Goal: Use online tool/utility: Utilize a website feature to perform a specific function

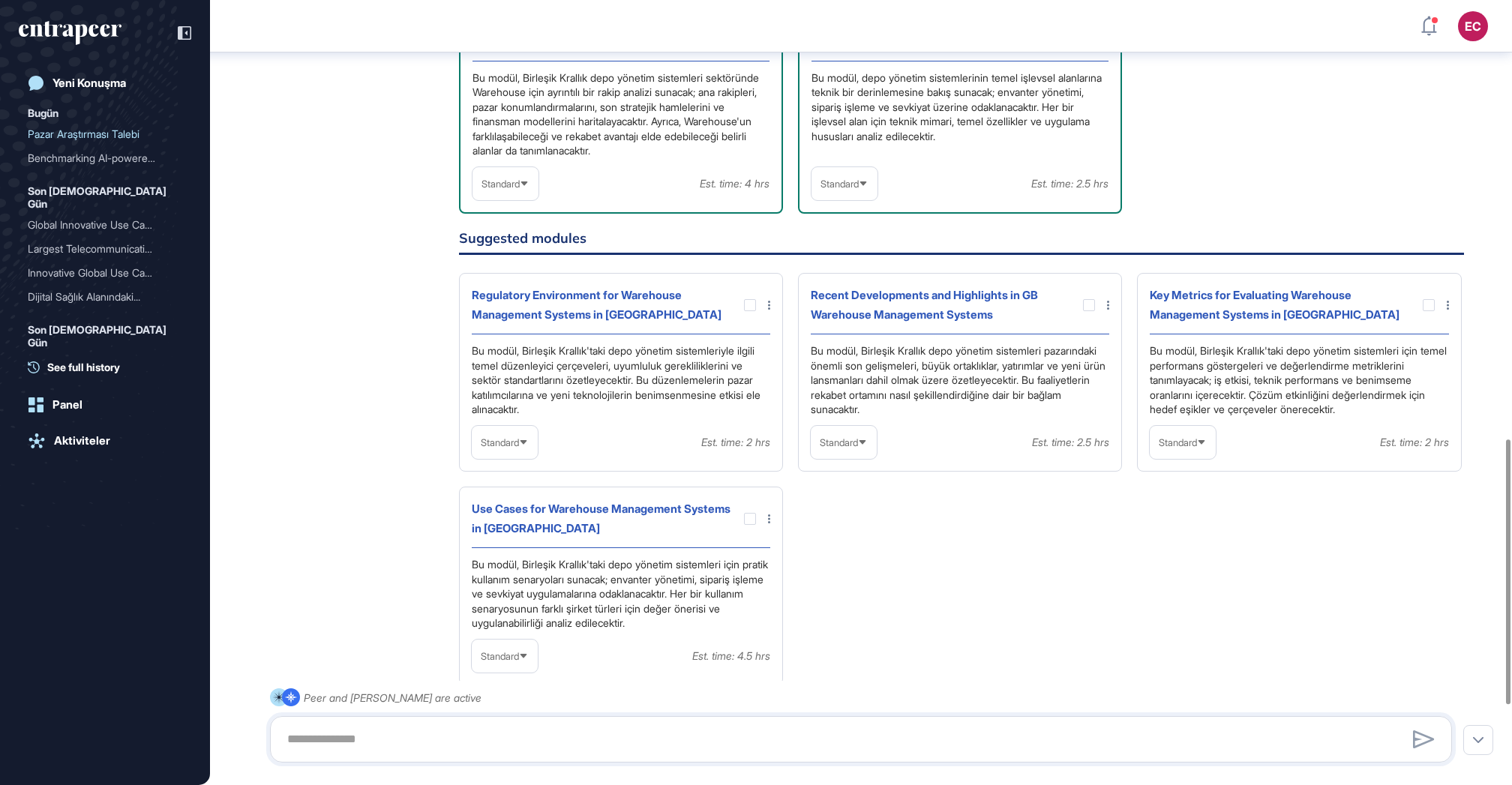
scroll to position [908, 0]
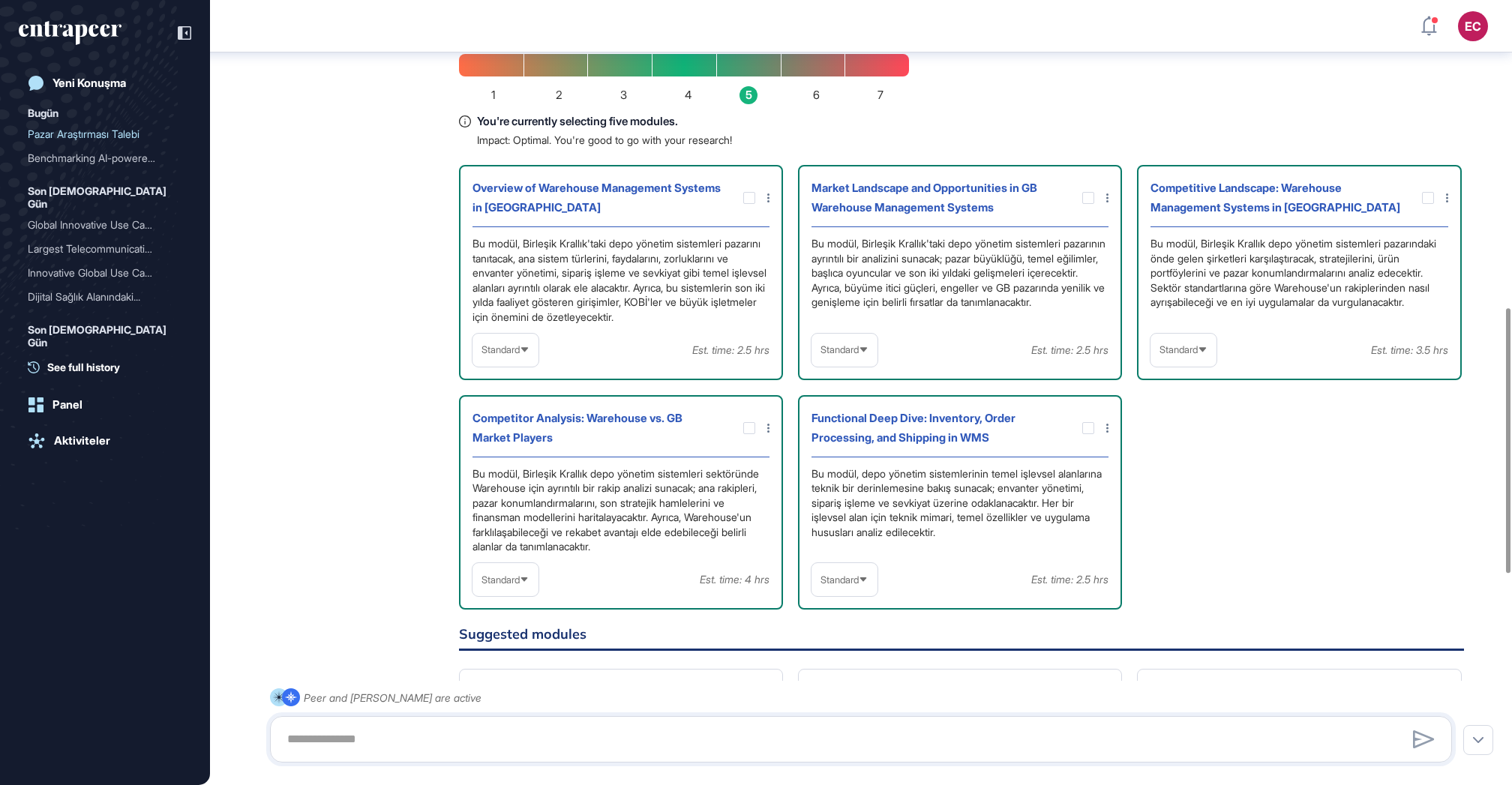
click at [851, 364] on div "Standard" at bounding box center [844, 349] width 66 height 29
click at [842, 461] on li "In-depth" at bounding box center [844, 446] width 57 height 30
click at [1223, 367] on div "Standard Est. time: 3.5 hrs" at bounding box center [1299, 350] width 297 height 33
click at [1191, 364] on div "Standard" at bounding box center [1184, 349] width 66 height 29
click at [1181, 461] on li "In-depth" at bounding box center [1183, 446] width 57 height 30
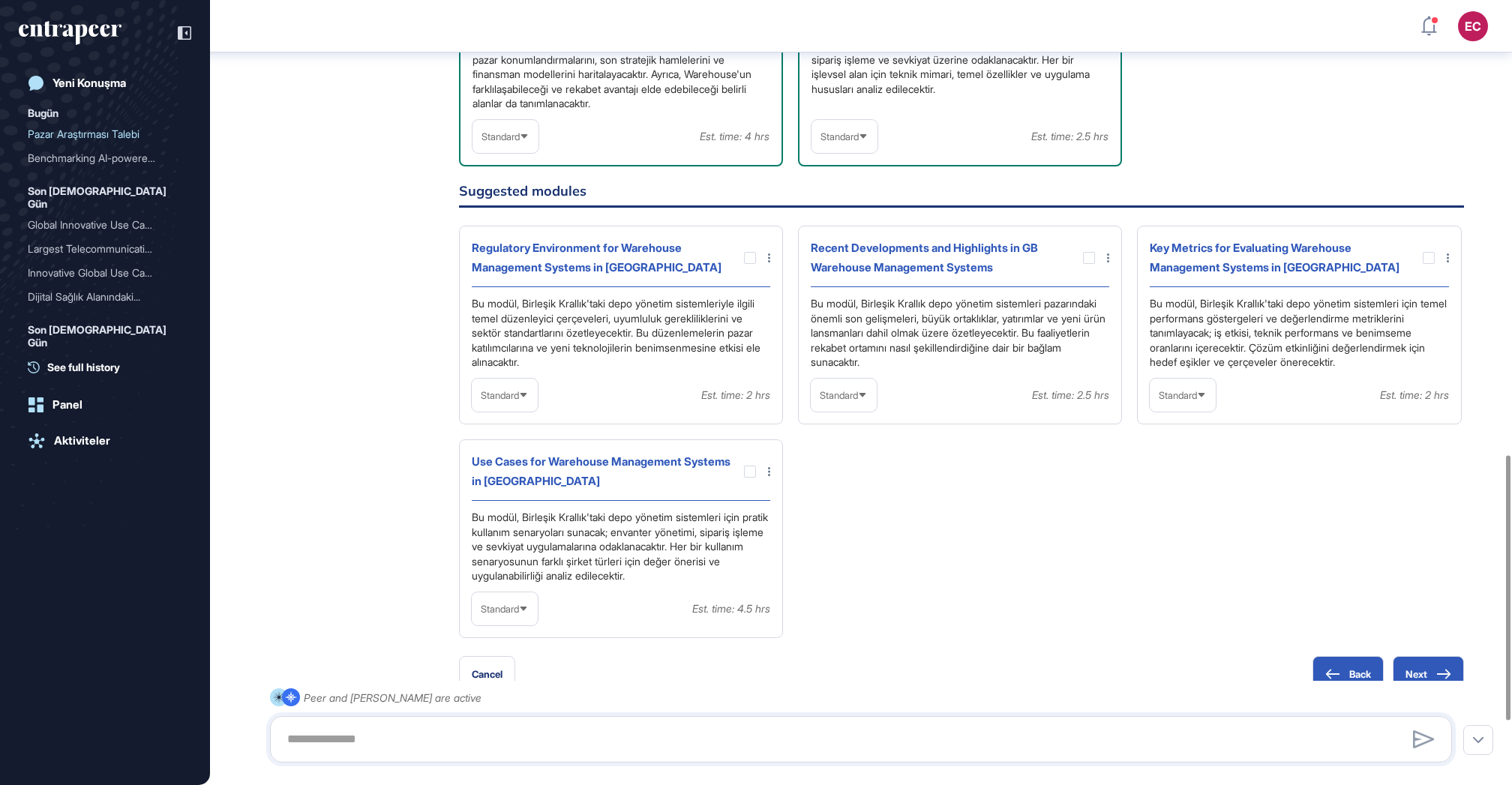
scroll to position [1325, 0]
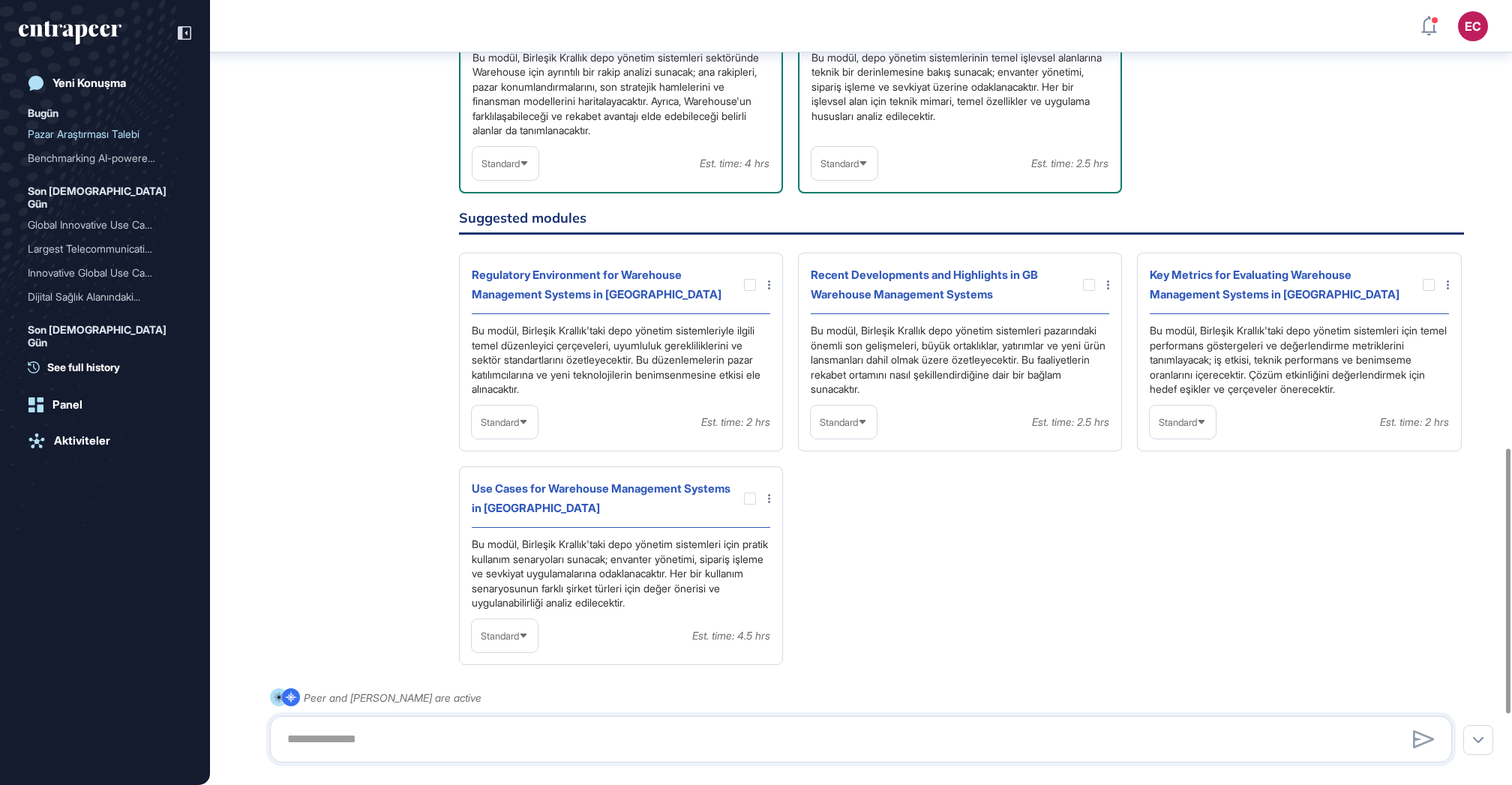
click at [1421, 290] on div at bounding box center [1432, 284] width 33 height 12
click at [1423, 290] on div at bounding box center [1428, 284] width 12 height 12
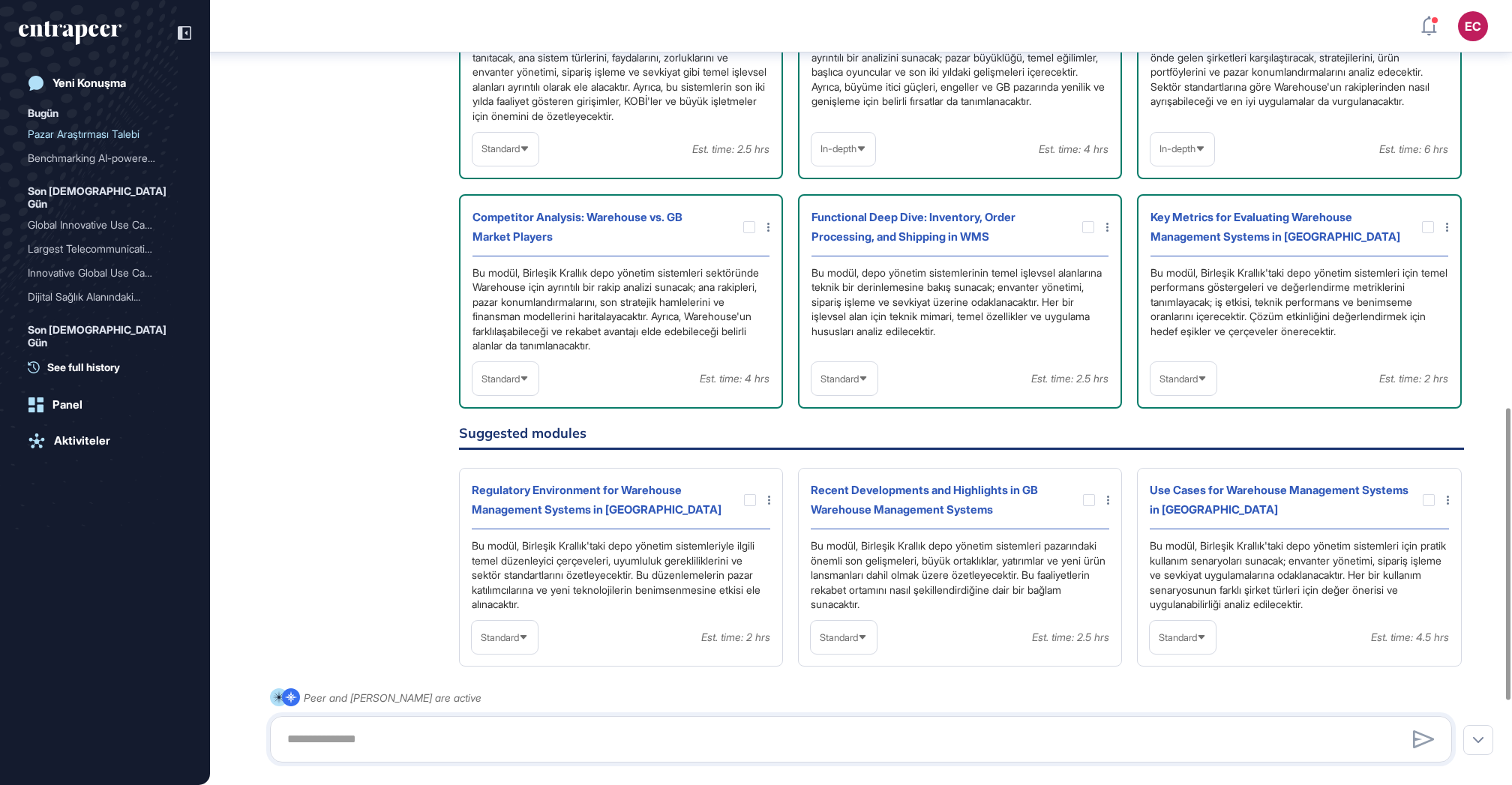
scroll to position [1093, 0]
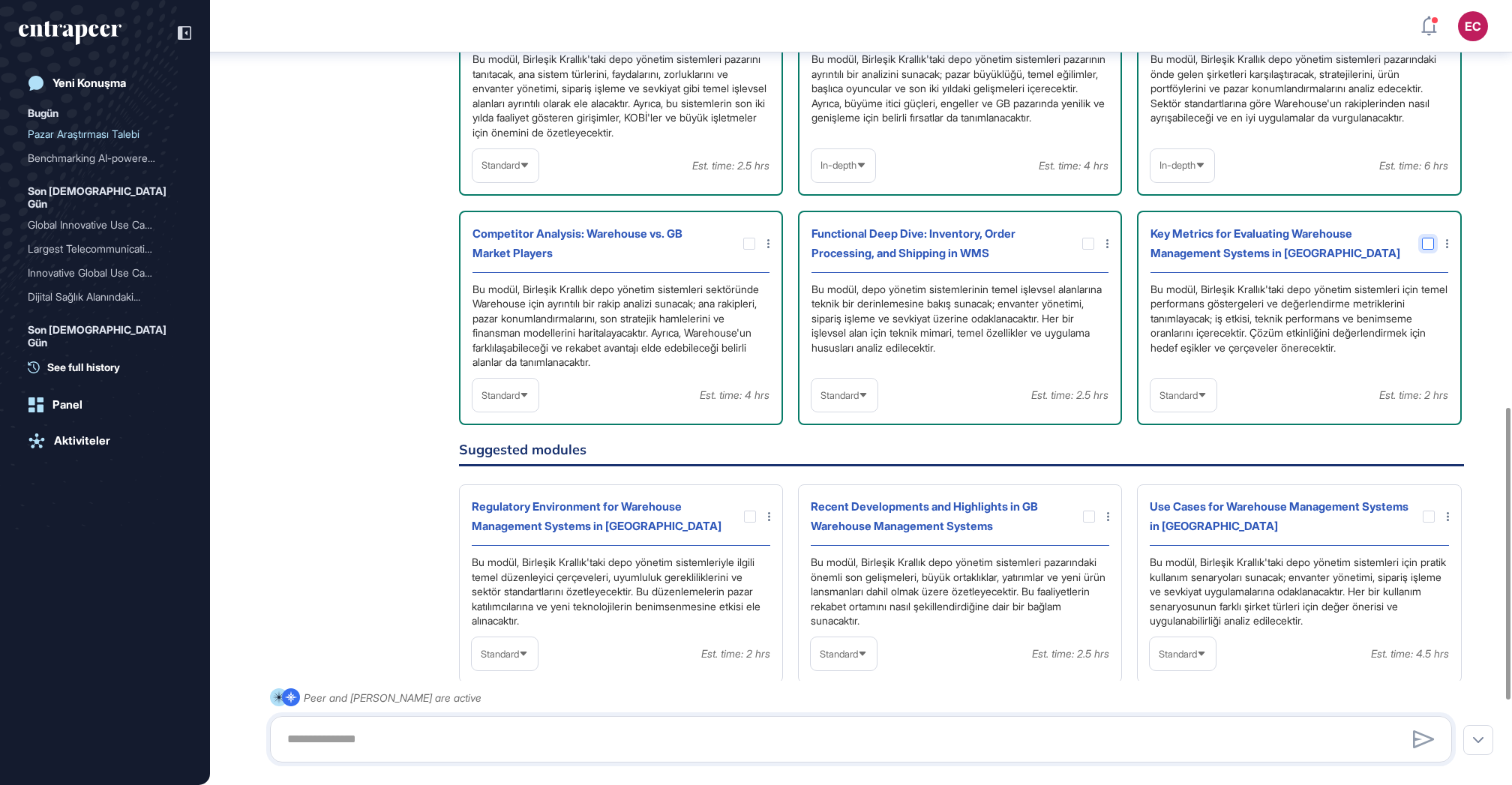
click at [0, 0] on icon at bounding box center [0, 0] width 0 height 0
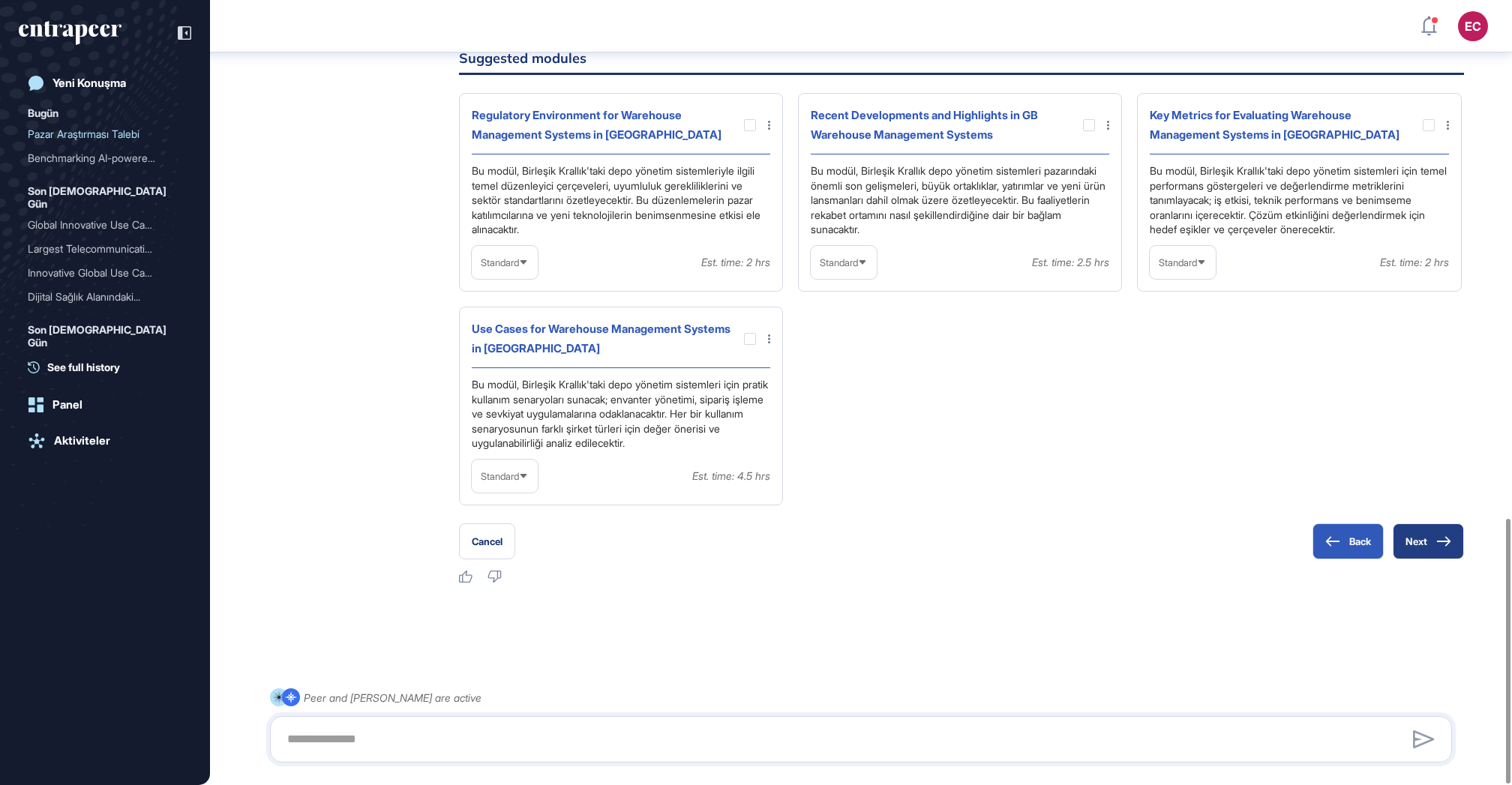
click at [1411, 542] on button "Next" at bounding box center [1427, 540] width 71 height 36
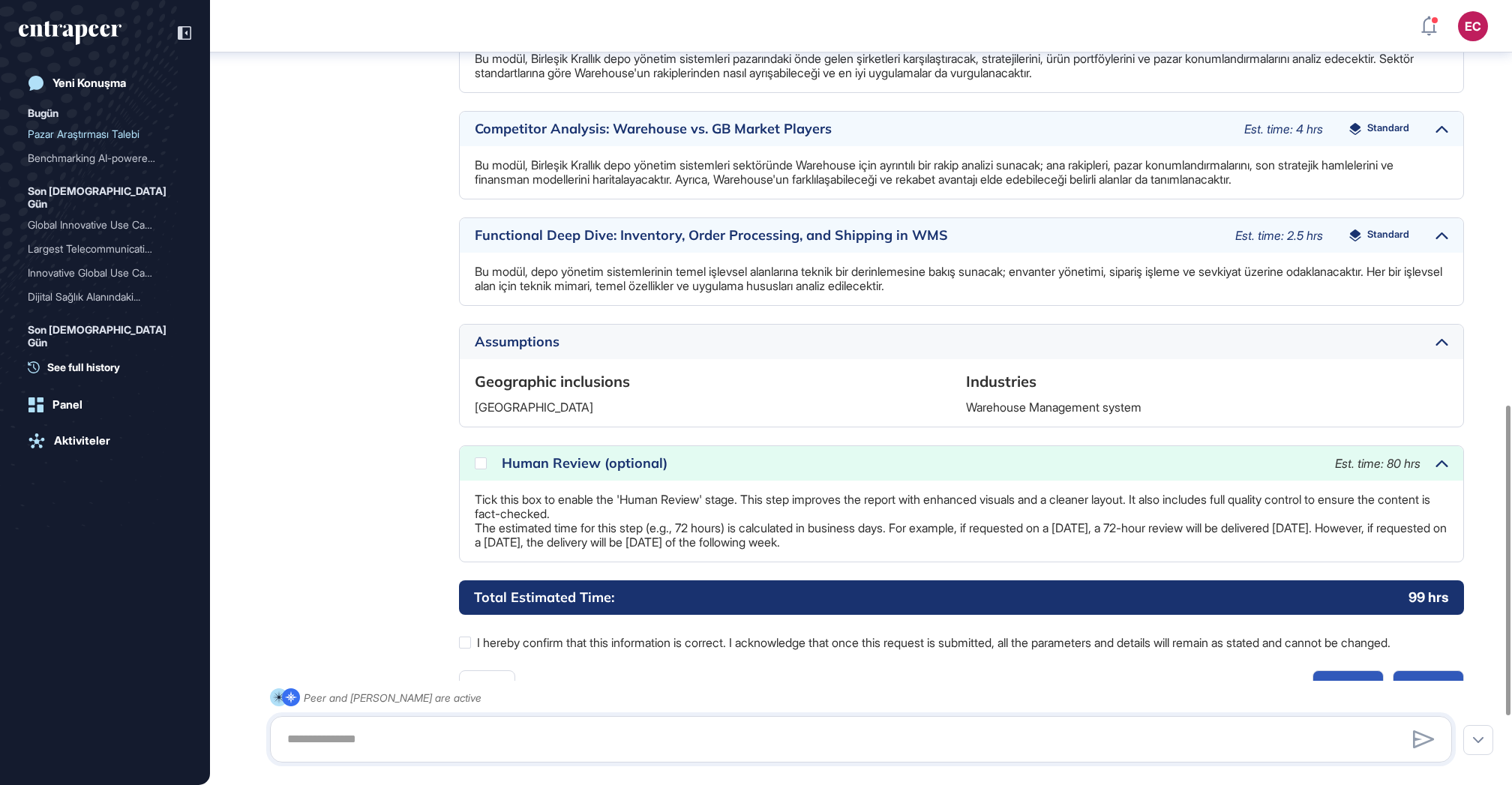
scroll to position [1061, 0]
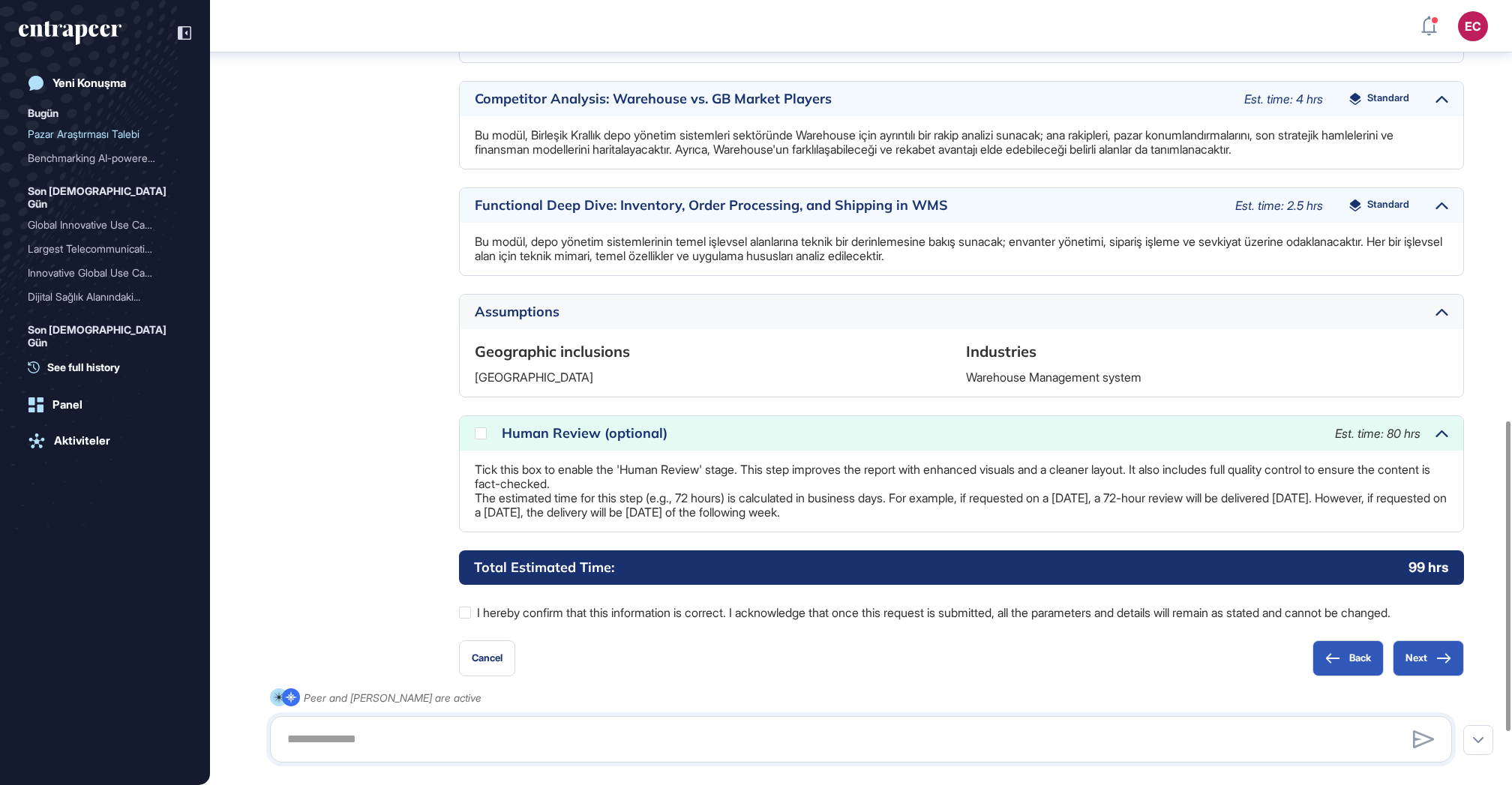
click at [480, 442] on div "Human Review (optional) Est. time: 80 hrs" at bounding box center [961, 433] width 1003 height 35
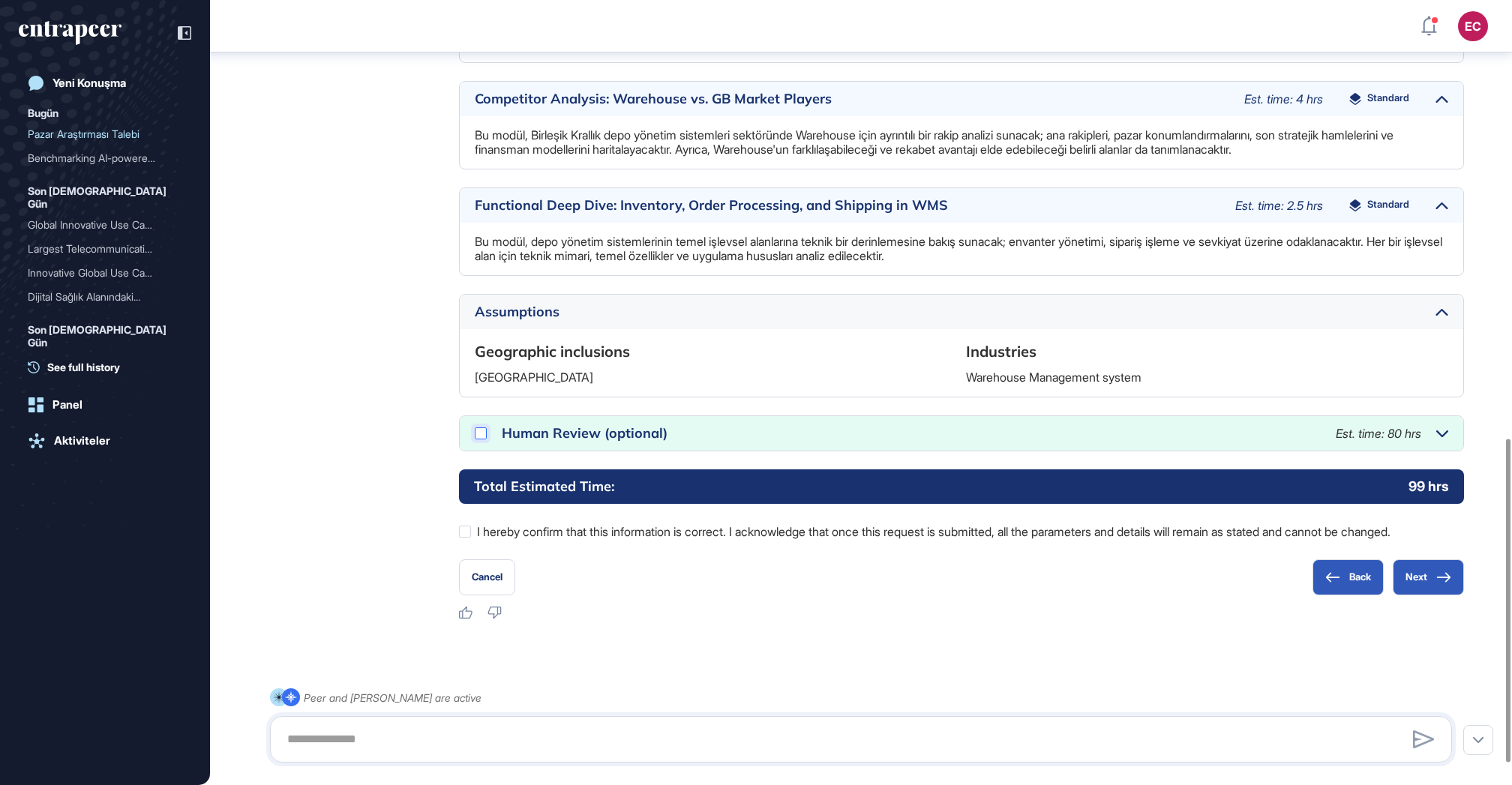
click at [0, 0] on icon at bounding box center [0, 0] width 0 height 0
click at [1412, 592] on button "Next" at bounding box center [1427, 576] width 71 height 36
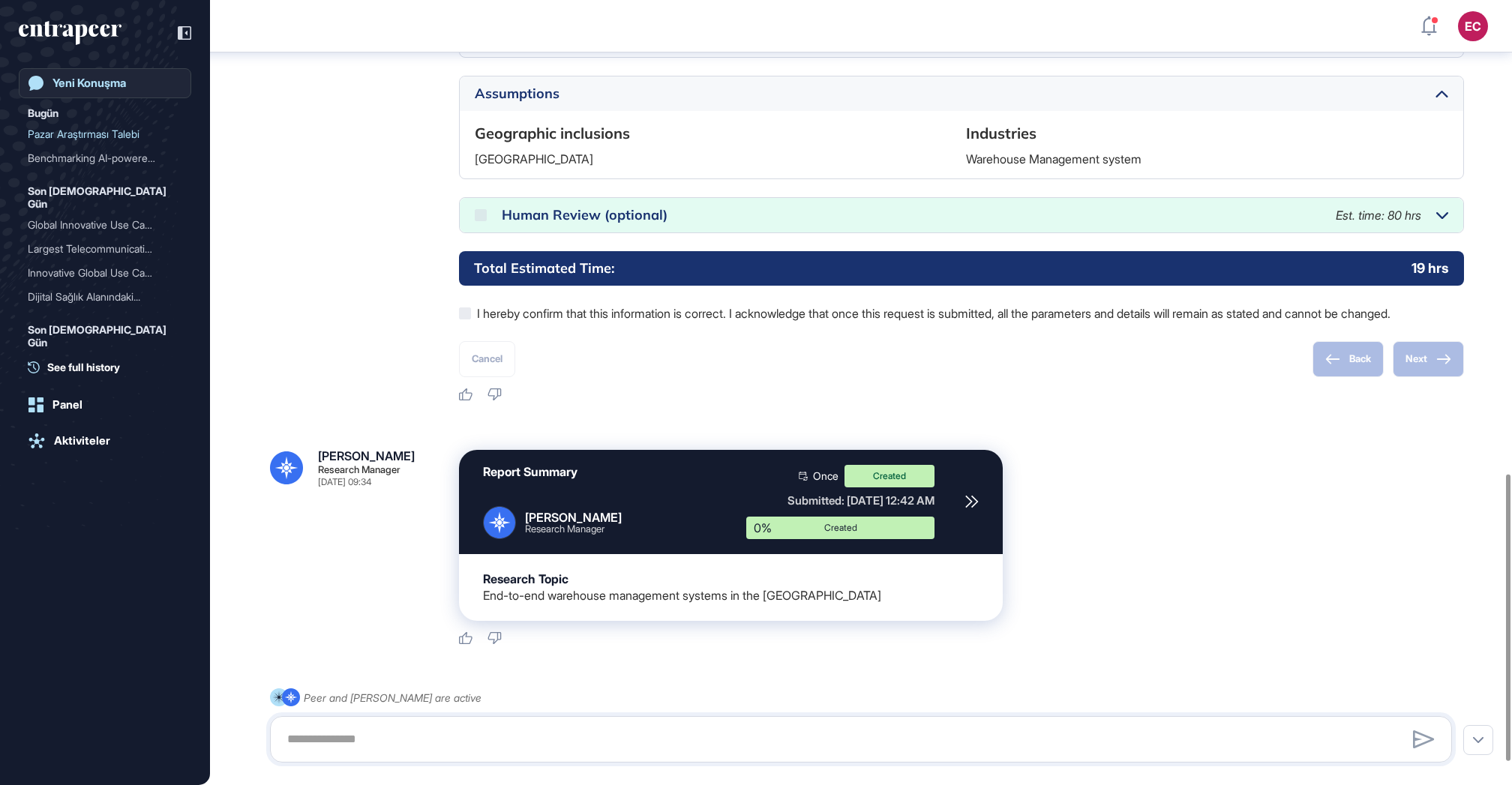
scroll to position [1358, 0]
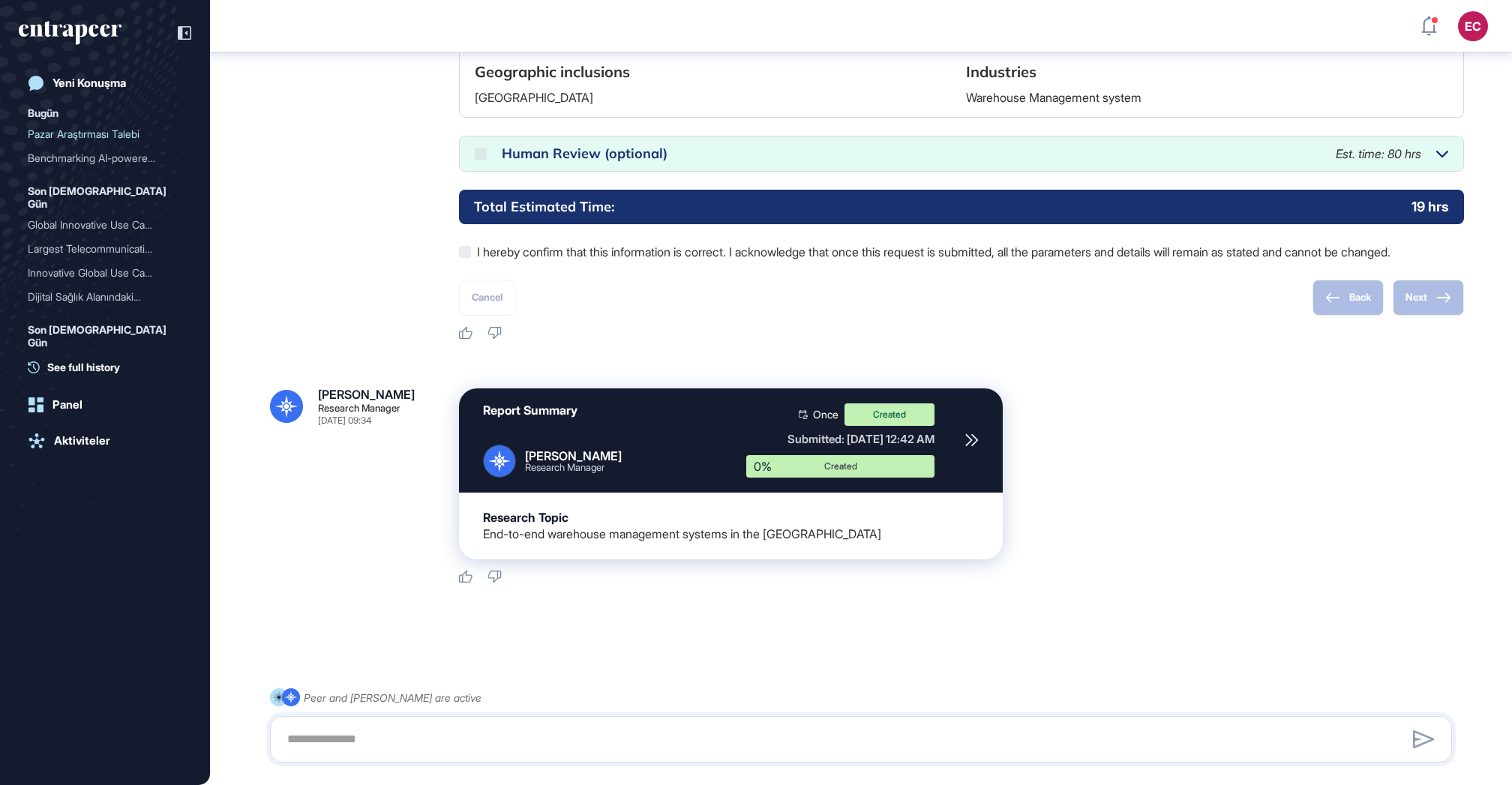
click at [613, 412] on div "Report Summary Reese Research Manager" at bounding box center [602, 440] width 239 height 74
click at [631, 406] on div "Report Summary Reese Research Manager" at bounding box center [602, 440] width 239 height 74
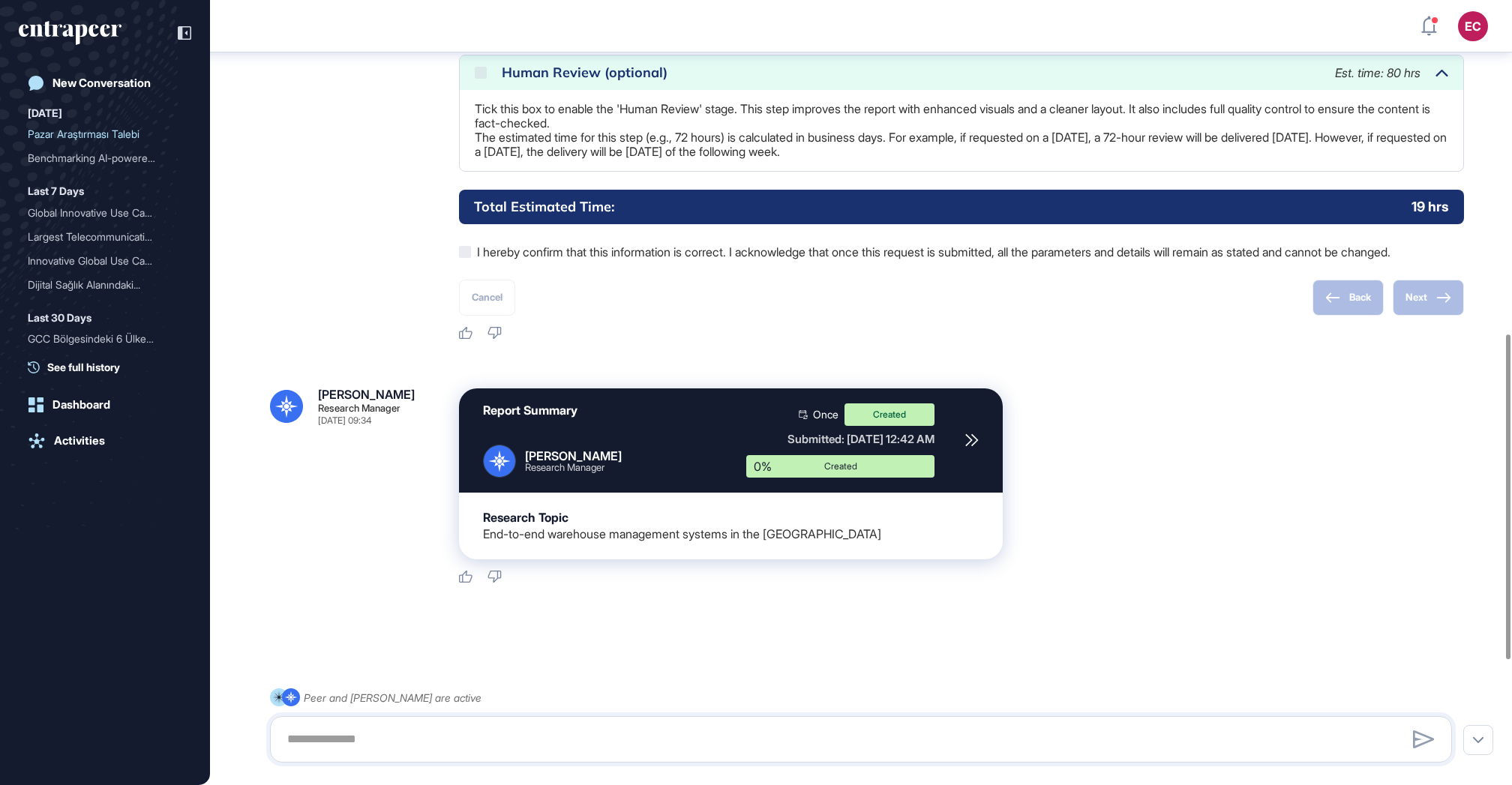
scroll to position [1109, 0]
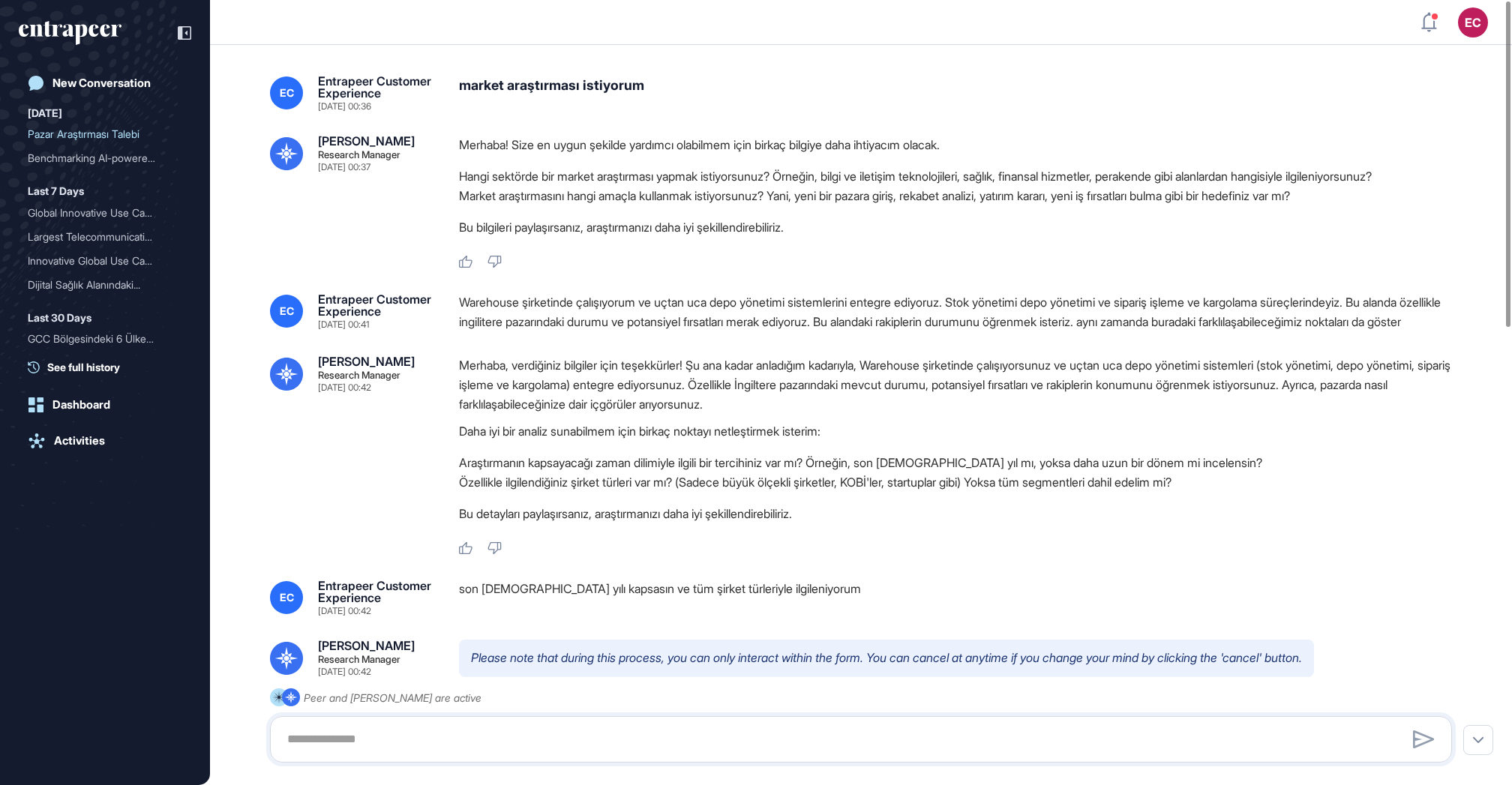
click at [539, 330] on div "Warehouse şirketinde çalışıyorum ve uçtan uca depo yönetimi sistemlerini entegr…" at bounding box center [961, 313] width 1004 height 39
click at [558, 414] on p "Merhaba, verdiğiniz bilgiler için teşekkürler! Şu ana kadar anladığım kadarıyla…" at bounding box center [961, 384] width 1004 height 59
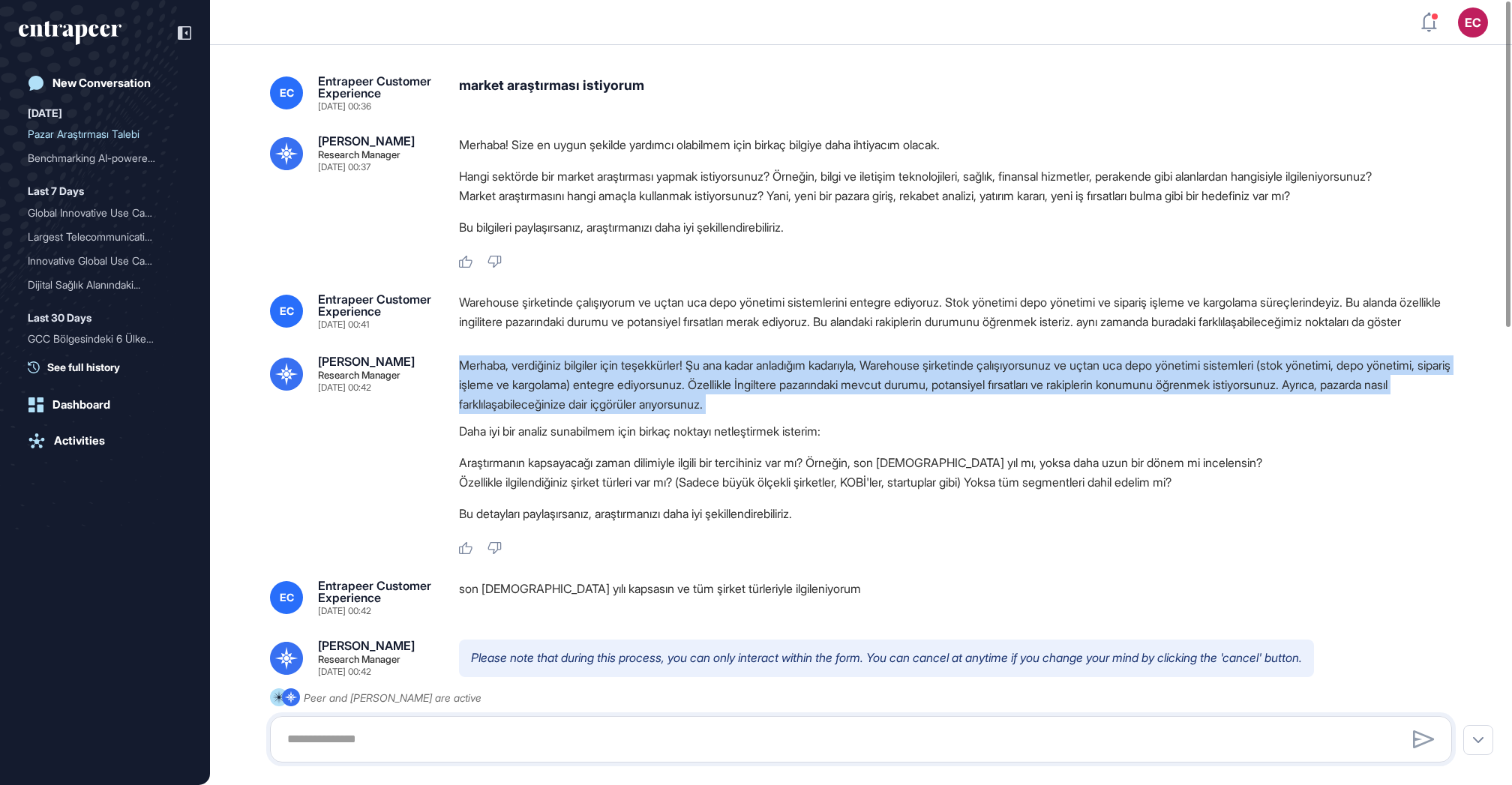
click at [578, 414] on p "Merhaba, verdiğiniz bilgiler için teşekkürler! Şu ana kadar anladığım kadarıyla…" at bounding box center [961, 384] width 1004 height 59
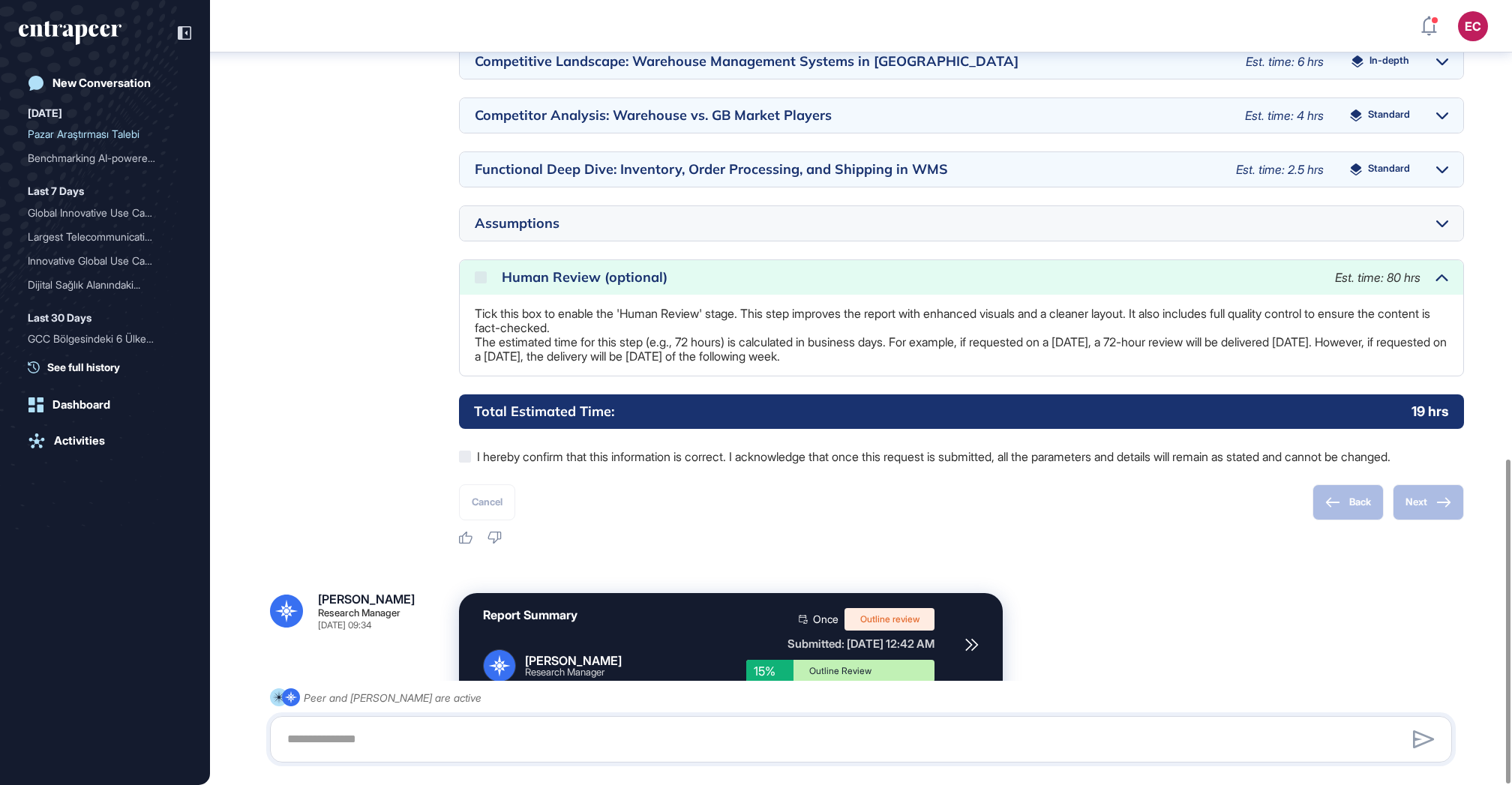
scroll to position [1109, 0]
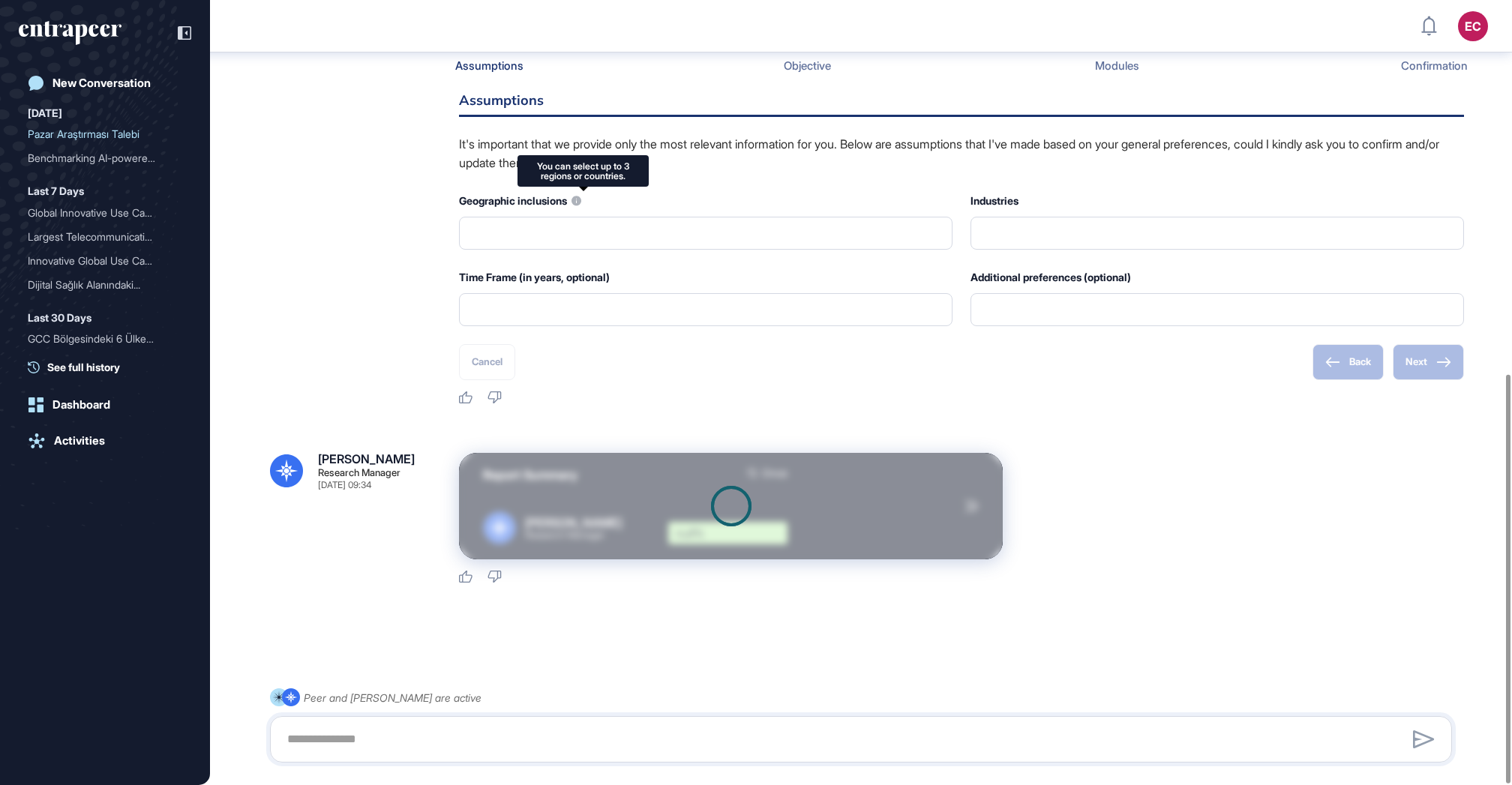
scroll to position [1109, 0]
